Goal: Find contact information: Find contact information

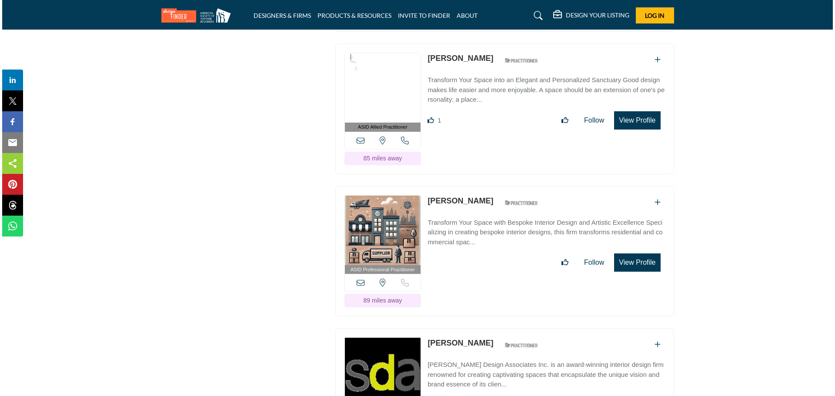
scroll to position [1903, 0]
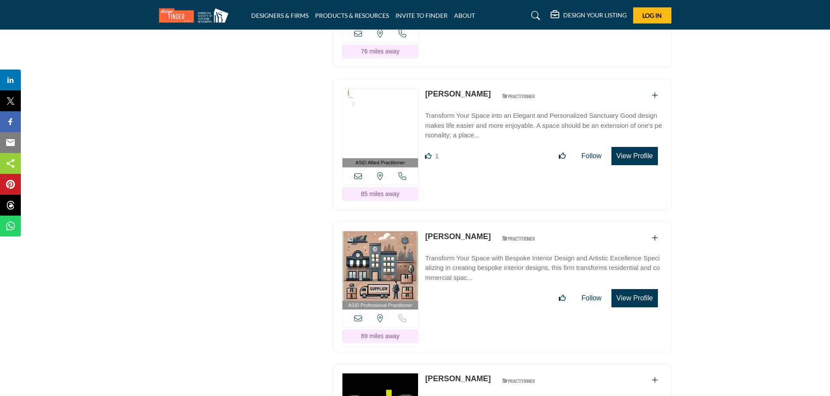
click at [643, 151] on button "View Profile" at bounding box center [635, 156] width 46 height 18
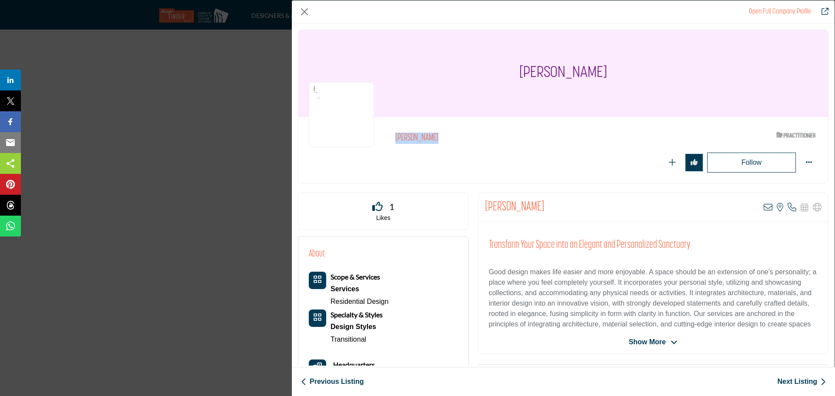
drag, startPoint x: 441, startPoint y: 137, endPoint x: 393, endPoint y: 136, distance: 47.8
click at [393, 136] on div "[PERSON_NAME] ASID Qualified Practitioner who validates work and experience to …" at bounding box center [563, 149] width 509 height 45
copy h2 "[PERSON_NAME]"
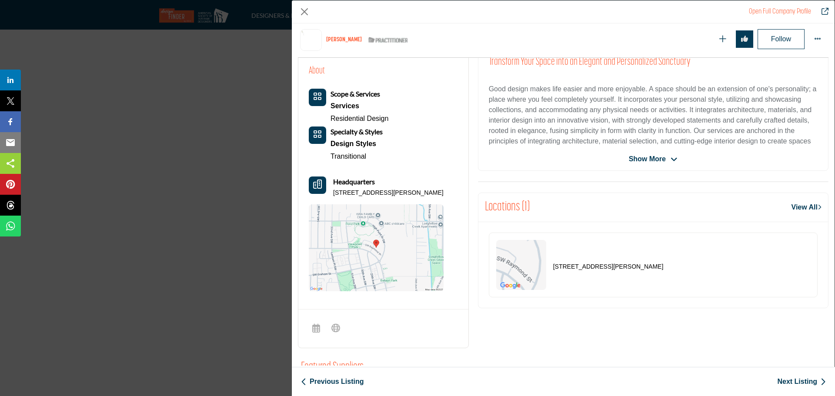
scroll to position [209, 0]
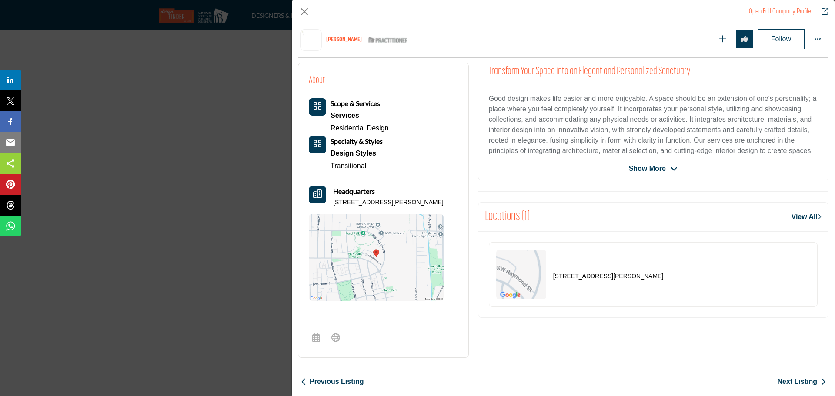
drag, startPoint x: 451, startPoint y: 201, endPoint x: 331, endPoint y: 201, distance: 120.0
click at [331, 201] on div "Headquarters [STREET_ADDRESS][PERSON_NAME]" at bounding box center [376, 196] width 135 height 21
copy p "[STREET_ADDRESS][PERSON_NAME]"
click at [307, 10] on button "Close" at bounding box center [304, 11] width 13 height 13
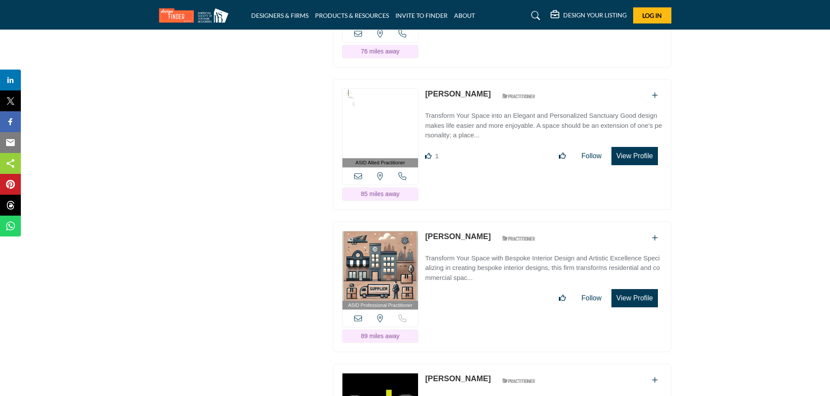
click at [647, 290] on button "View Profile" at bounding box center [635, 298] width 46 height 18
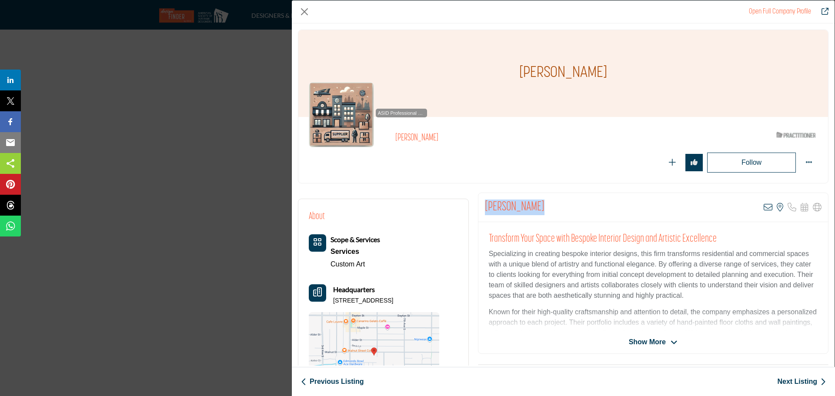
drag, startPoint x: 539, startPoint y: 205, endPoint x: 476, endPoint y: 203, distance: 63.5
click at [478, 203] on div "[PERSON_NAME] View email address of this listing View the location of this list…" at bounding box center [653, 273] width 350 height 161
copy h2 "[PERSON_NAME]"
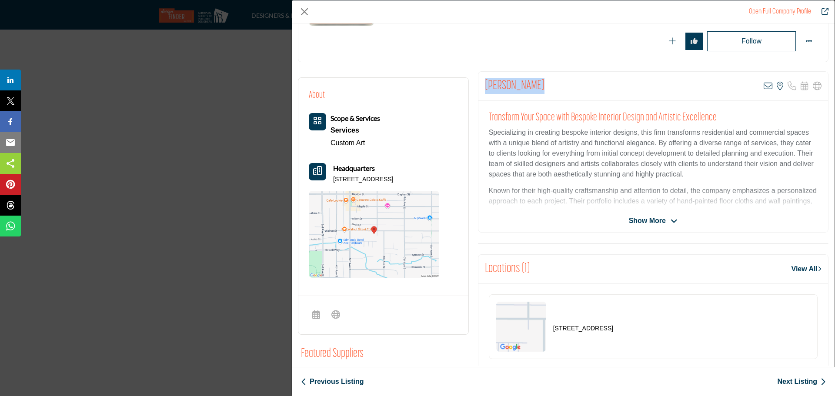
scroll to position [120, 0]
